Goal: Transaction & Acquisition: Purchase product/service

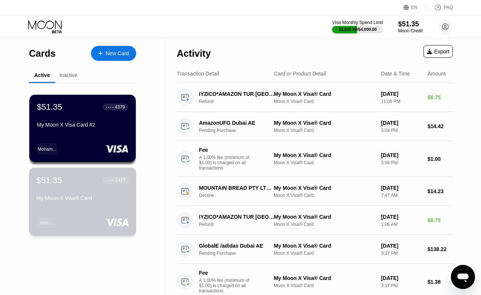
click at [83, 202] on div "My Moon X Visa® Card" at bounding box center [83, 199] width 92 height 9
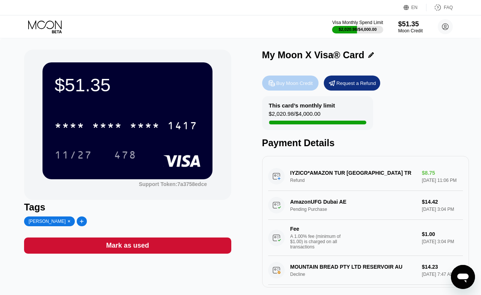
click at [295, 81] on div "Buy Moon Credit" at bounding box center [295, 83] width 37 height 6
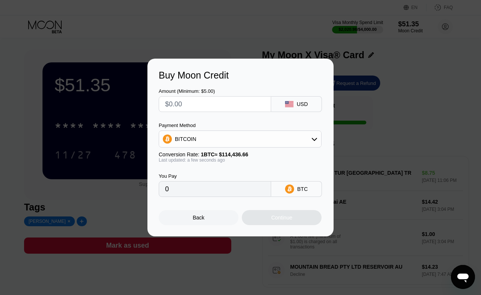
click at [193, 108] on input "text" at bounding box center [215, 104] width 100 height 15
type input "$3"
type input "0.00002622"
type input "$30"
type input "0.00026216"
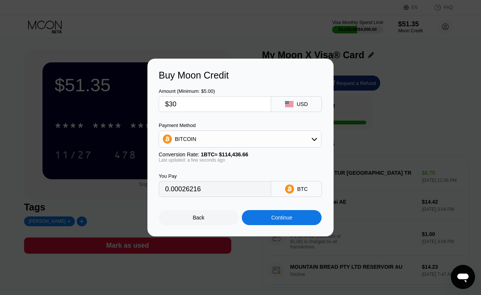
type input "$300"
type input "0.00262154"
type input "$300"
click at [286, 216] on div "Continue" at bounding box center [281, 218] width 21 height 6
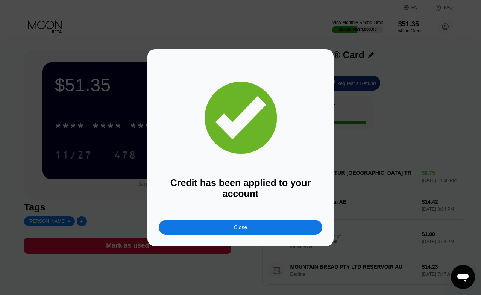
click at [267, 236] on div "Credit has been applied to your account Close" at bounding box center [241, 147] width 186 height 197
click at [270, 230] on div "Close" at bounding box center [241, 227] width 164 height 15
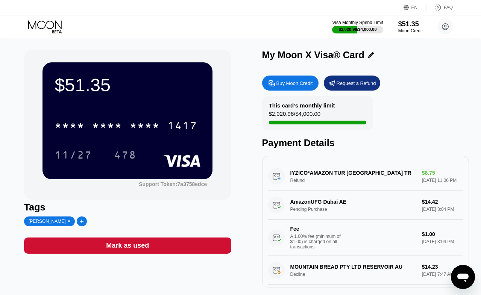
click at [43, 27] on icon at bounding box center [45, 26] width 35 height 13
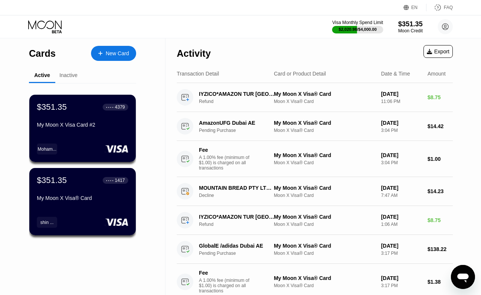
click at [43, 21] on icon at bounding box center [45, 24] width 34 height 9
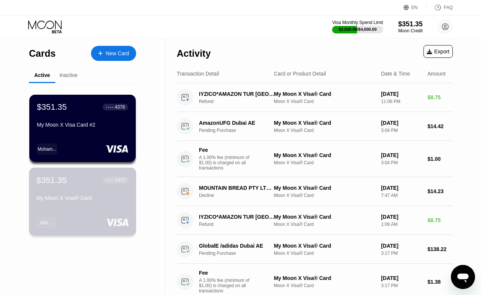
click at [75, 186] on div "$351.35 ● ● ● ● 1417 My Moon X Visa® Card" at bounding box center [83, 189] width 92 height 29
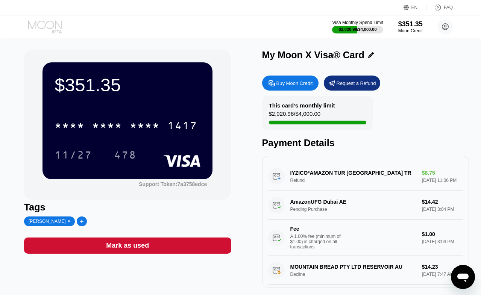
click at [34, 31] on icon at bounding box center [45, 26] width 35 height 13
